Goal: Task Accomplishment & Management: Manage account settings

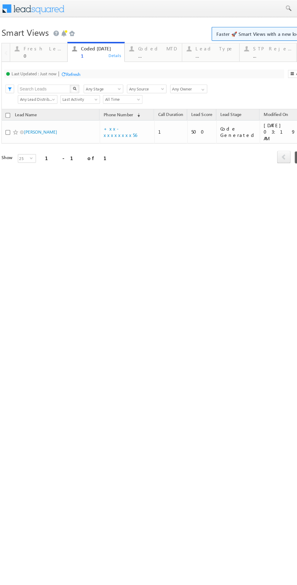
click at [33, 42] on div "Fresh Leads" at bounding box center [35, 40] width 33 height 5
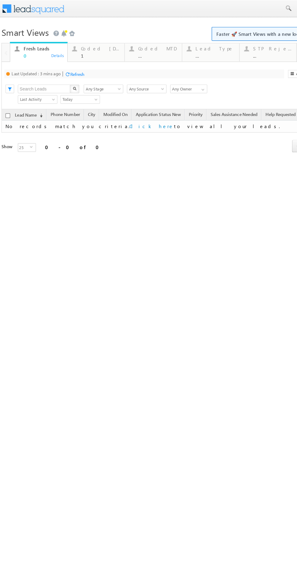
click at [65, 62] on div "Refresh" at bounding box center [64, 61] width 12 height 5
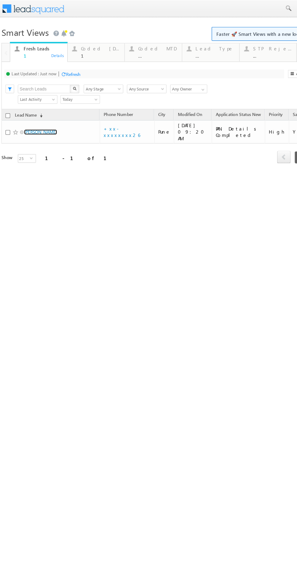
click at [31, 108] on link "[PERSON_NAME]" at bounding box center [33, 110] width 28 height 5
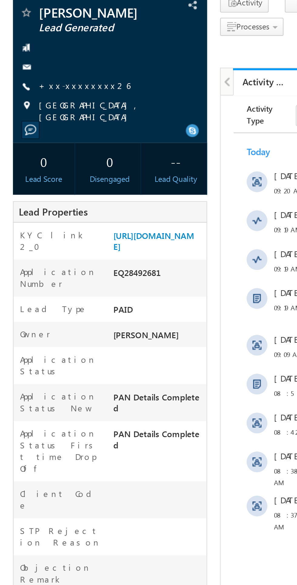
click at [35, 84] on link "+xx-xxxxxxxx26" at bounding box center [39, 85] width 43 height 5
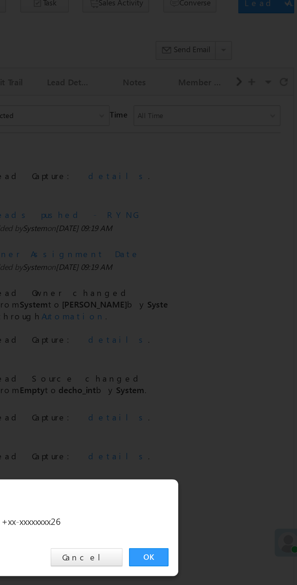
click at [223, 307] on link "OK" at bounding box center [223, 306] width 19 height 8
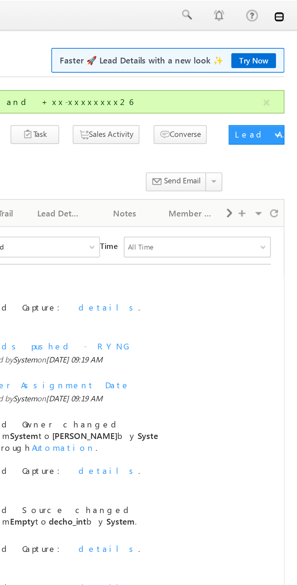
click at [290, 5] on link at bounding box center [289, 7] width 5 height 5
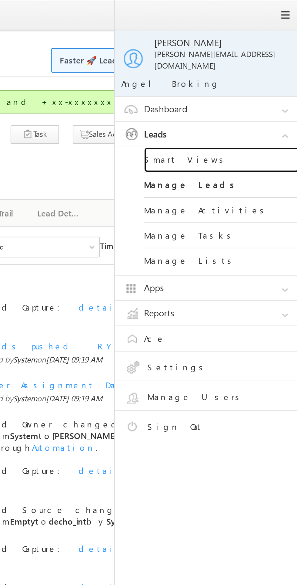
click at [247, 69] on link "Smart Views" at bounding box center [262, 75] width 73 height 12
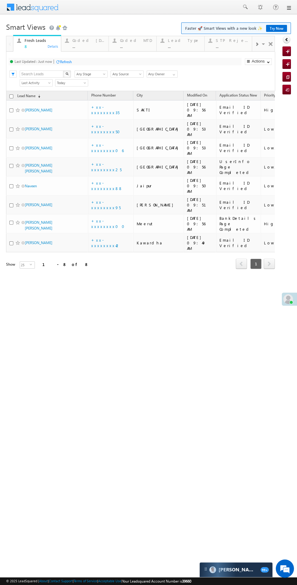
click at [87, 41] on div "Coded Today" at bounding box center [89, 40] width 33 height 5
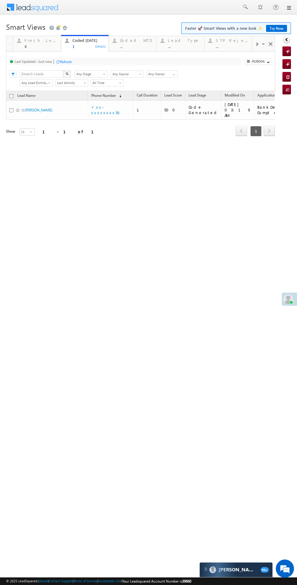
click at [24, 43] on div "Fresh Leads 8 Details" at bounding box center [37, 43] width 46 height 12
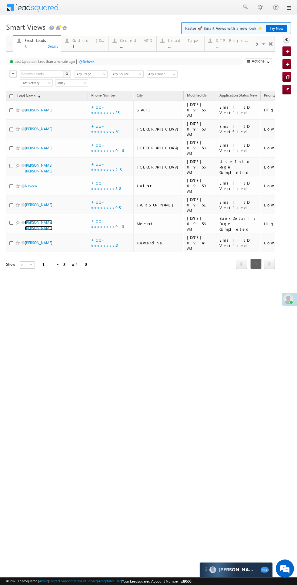
click at [48, 220] on link "ABHINAV Pratap Singh" at bounding box center [39, 225] width 28 height 10
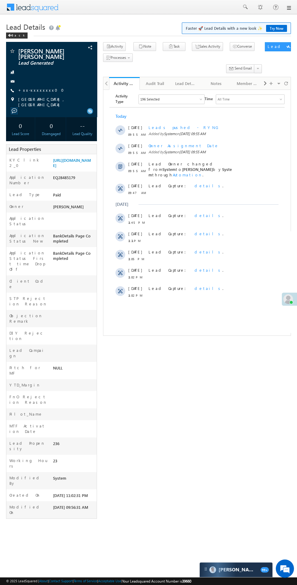
click at [41, 82] on div at bounding box center [51, 81] width 85 height 6
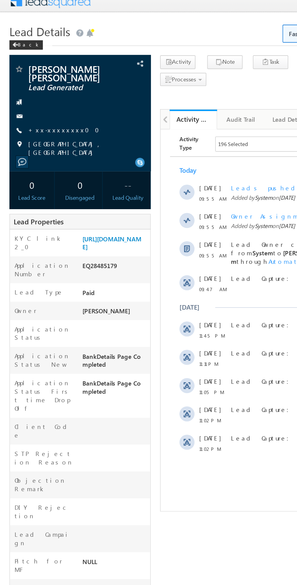
click at [43, 88] on link "+xx-xxxxxxxx00" at bounding box center [42, 89] width 49 height 5
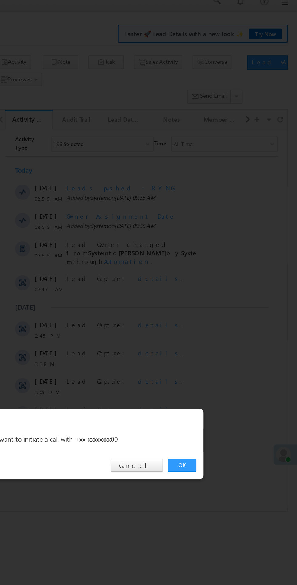
click at [219, 303] on link "OK" at bounding box center [223, 306] width 19 height 8
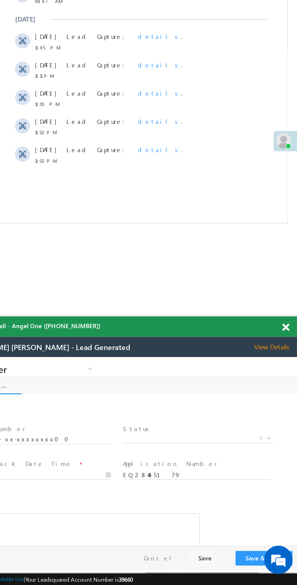
click at [94, 408] on span "X" at bounding box center [107, 409] width 97 height 6
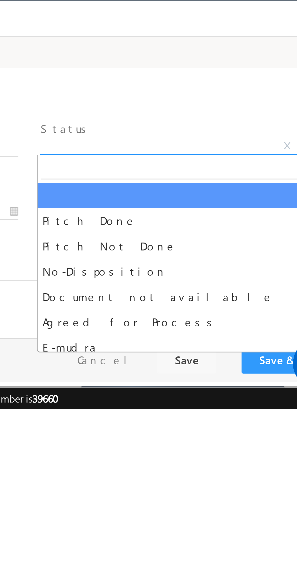
select select "Pitch Not Done"
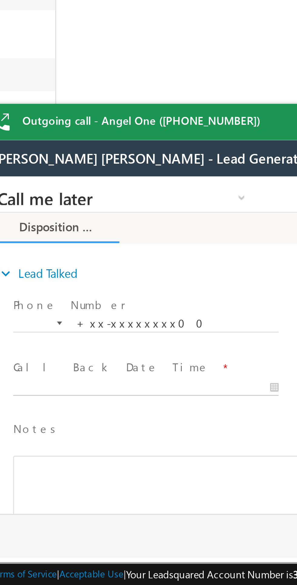
click at [33, 252] on body "Call me later Cross Sell Customer Drop-off reasons Language Barrier Not Interes…" at bounding box center [95, 236] width 228 height 121
type input "09/07/25 10:04 AM"
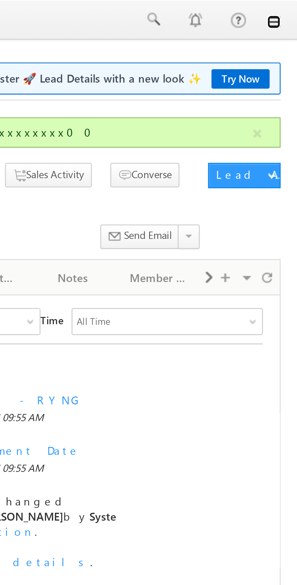
click at [0, 0] on link at bounding box center [0, 0] width 0 height 0
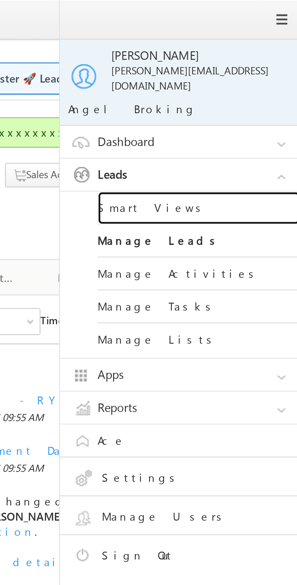
click at [246, 70] on link "Smart Views" at bounding box center [262, 75] width 73 height 12
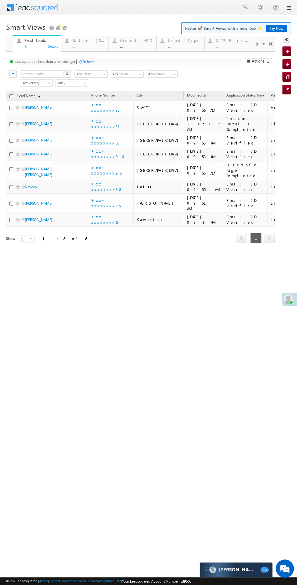
click at [84, 42] on div "Coded [DATE]" at bounding box center [89, 40] width 33 height 5
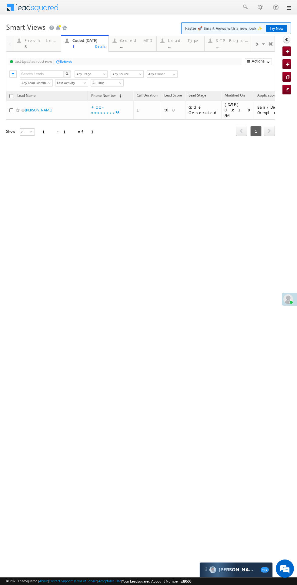
click at [46, 42] on div "Fresh Leads" at bounding box center [41, 40] width 33 height 5
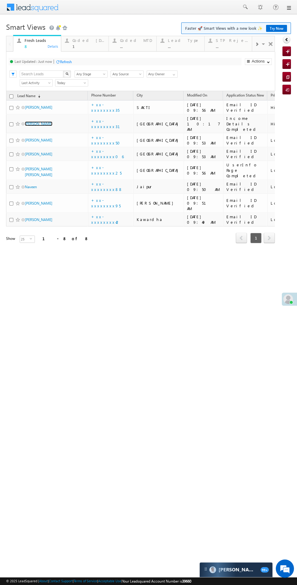
click at [45, 121] on link "Sidhappa pandhare" at bounding box center [39, 123] width 28 height 5
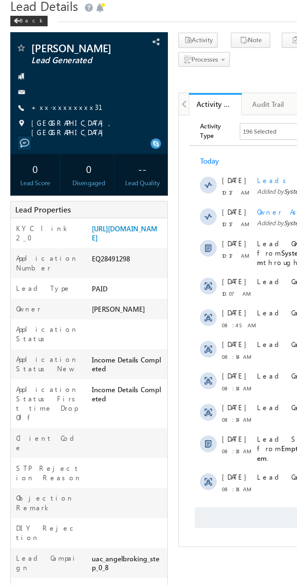
click at [40, 83] on link "+xx-xxxxxxxx31" at bounding box center [42, 85] width 49 height 5
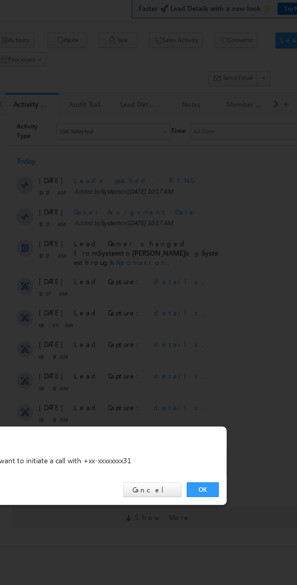
click at [221, 306] on link "OK" at bounding box center [223, 306] width 19 height 8
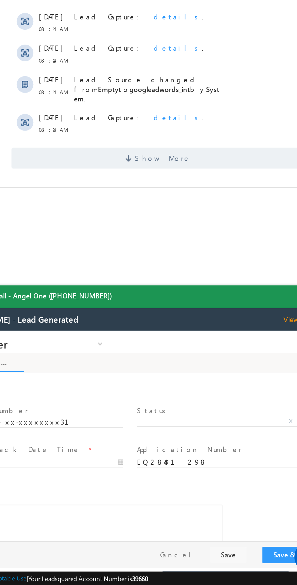
click at [99, 381] on span "X" at bounding box center [101, 383] width 97 height 6
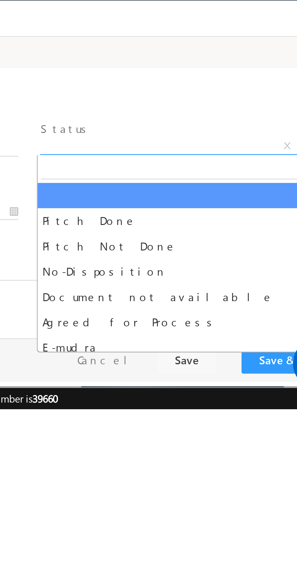
select select "Pitch Not Done"
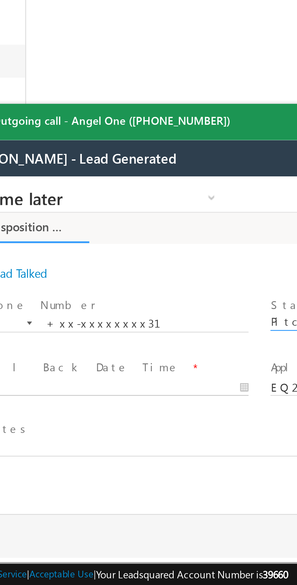
click at [18, 250] on input "text" at bounding box center [10, 252] width 96 height 6
type input "09/07/25 10:27 AM"
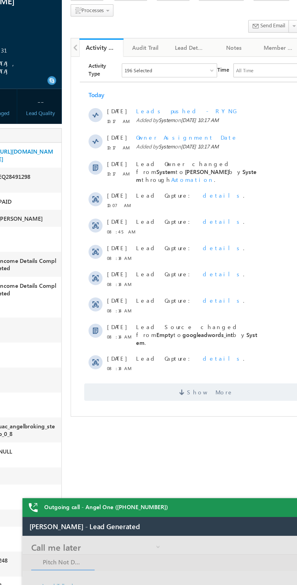
click at [169, 283] on span "Show More" at bounding box center [167, 289] width 32 height 12
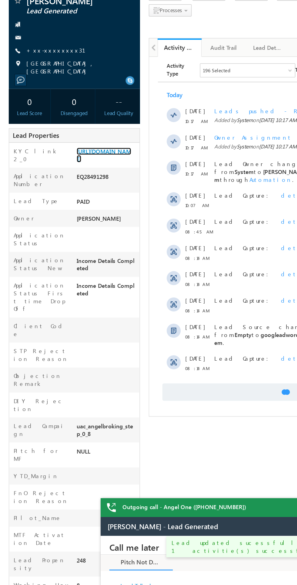
click at [0, 0] on link "https://angelbroking1-pk3em7sa.customui-test.leadsquared.com?leadId=5acfef7d-96…" at bounding box center [0, 0] width 0 height 0
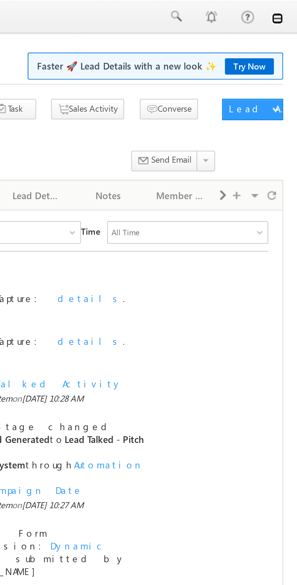
click at [289, 7] on link at bounding box center [289, 7] width 5 height 5
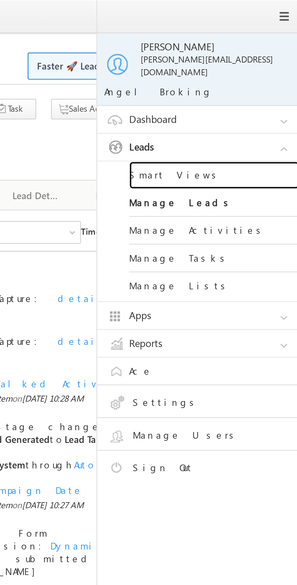
click at [245, 69] on link "Smart Views" at bounding box center [262, 75] width 73 height 12
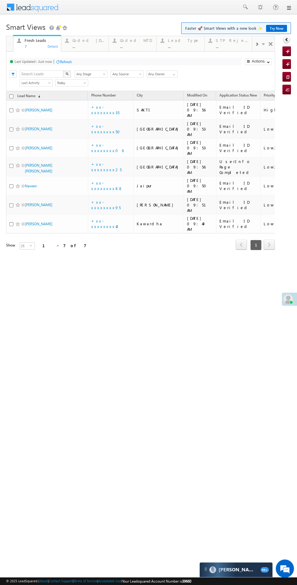
click at [9, 264] on html "Menu [PERSON_NAME] [PERSON_NAME] @ange lbrok ing.c om" at bounding box center [148, 141] width 297 height 282
click at [83, 42] on div "Coded [DATE]" at bounding box center [89, 40] width 33 height 5
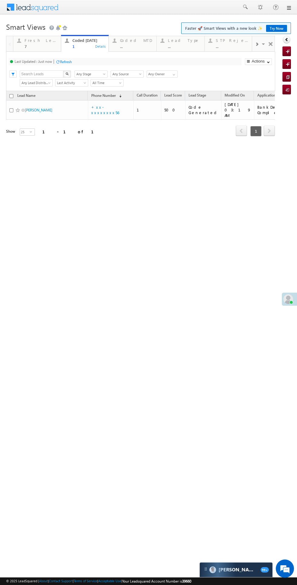
click at [35, 41] on div "Fresh Leads" at bounding box center [41, 40] width 33 height 5
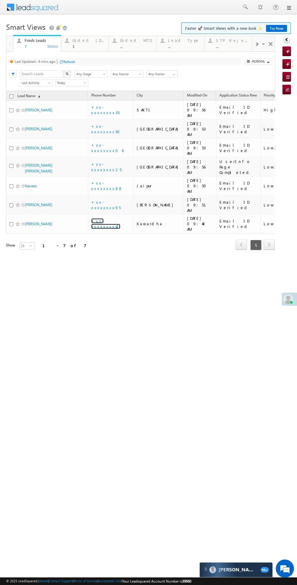
click at [117, 218] on link "+xx-xxxxxxxx42" at bounding box center [105, 223] width 29 height 11
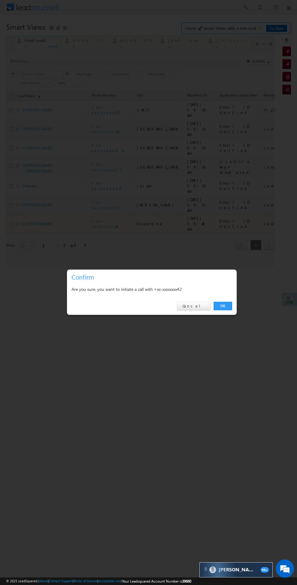
click at [225, 309] on link "OK" at bounding box center [223, 306] width 19 height 8
